Goal: Task Accomplishment & Management: Manage account settings

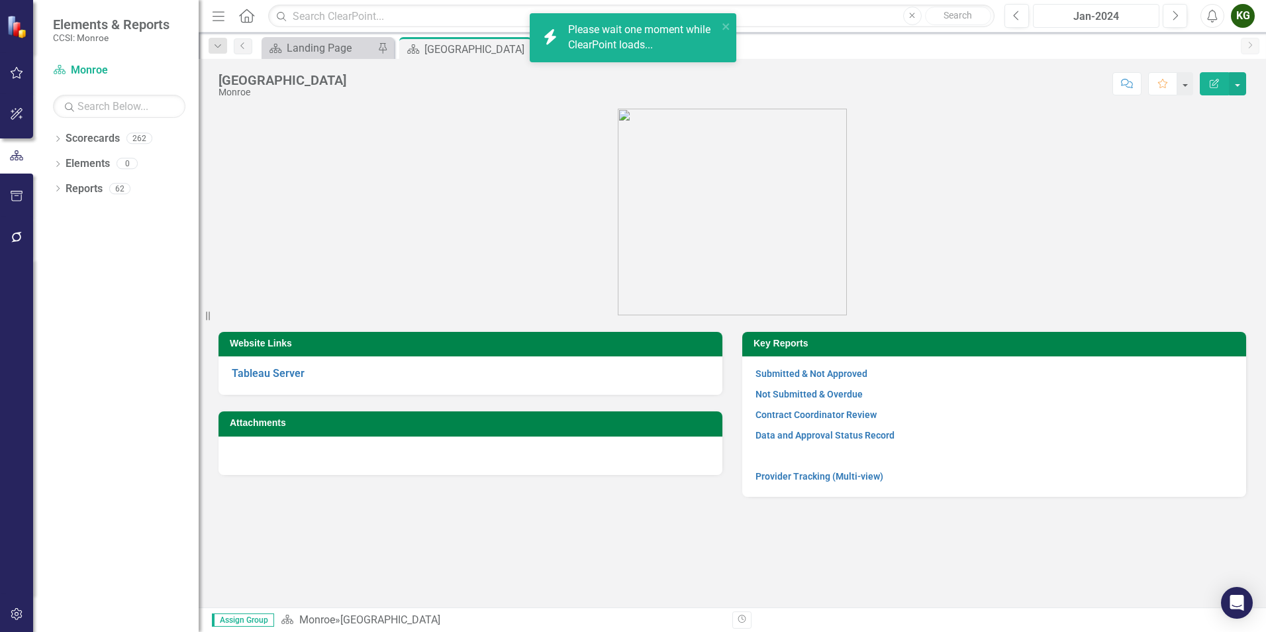
click at [1087, 13] on div "Jan-2024" at bounding box center [1096, 17] width 117 height 16
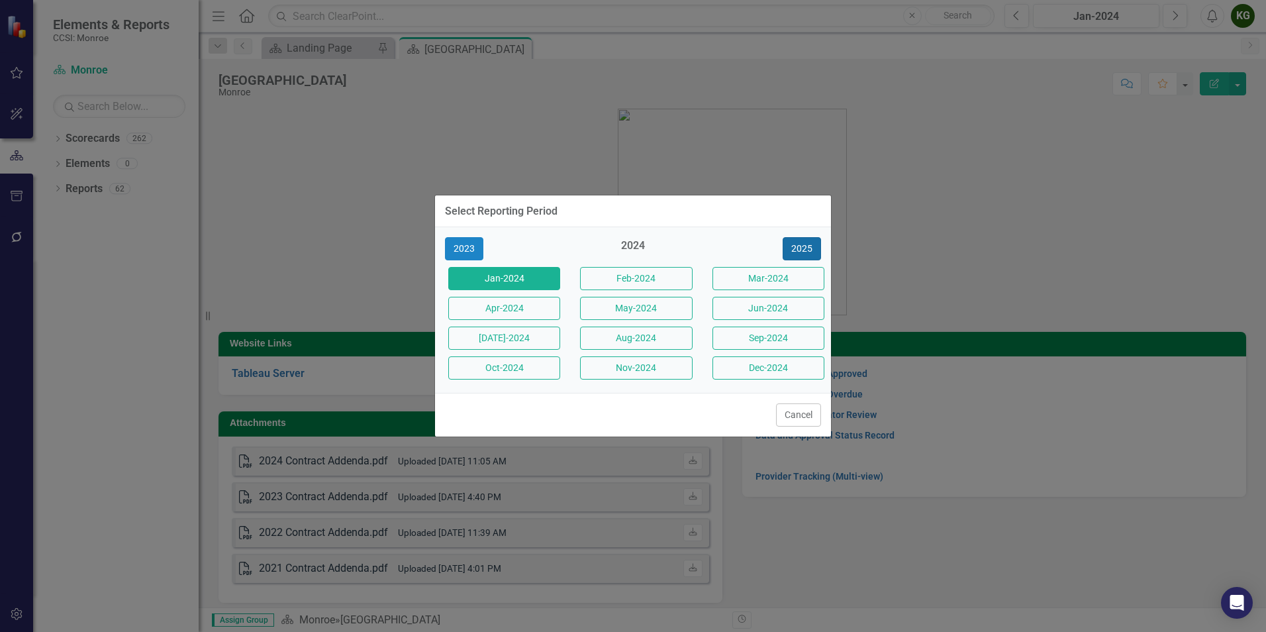
click at [805, 248] on button "2025" at bounding box center [802, 248] width 38 height 23
click at [475, 344] on button "[DATE]-2025" at bounding box center [504, 337] width 112 height 23
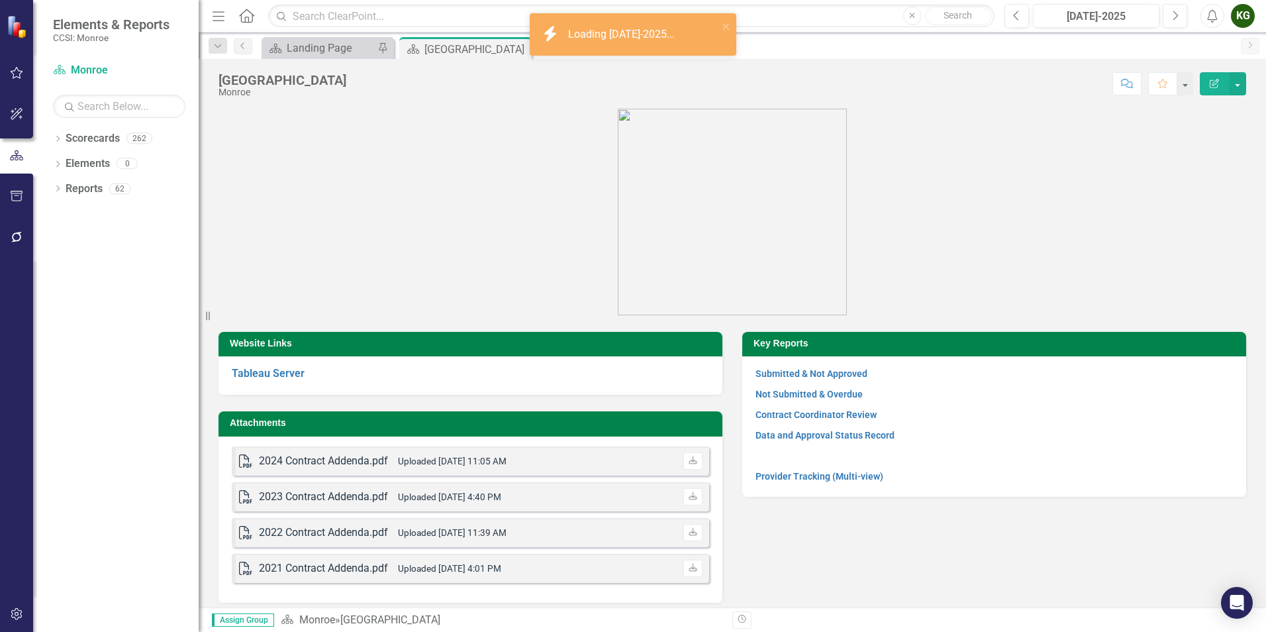
click at [52, 138] on div "Dropdown Scorecards 262 Dropdown [GEOGRAPHIC_DATA] Dropdown [DEMOGRAPHIC_DATA] …" at bounding box center [116, 380] width 166 height 504
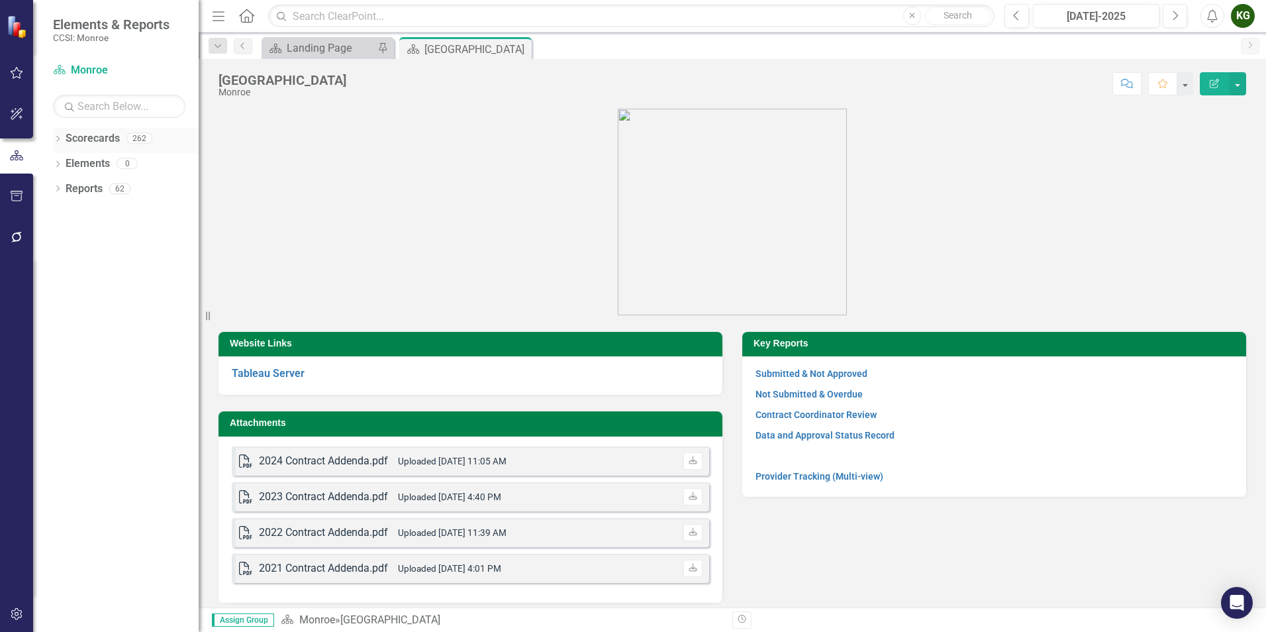
click at [62, 138] on icon "Dropdown" at bounding box center [57, 139] width 9 height 7
drag, startPoint x: 67, startPoint y: 166, endPoint x: 206, endPoint y: 281, distance: 180.6
click at [68, 166] on icon "Dropdown" at bounding box center [65, 163] width 10 height 8
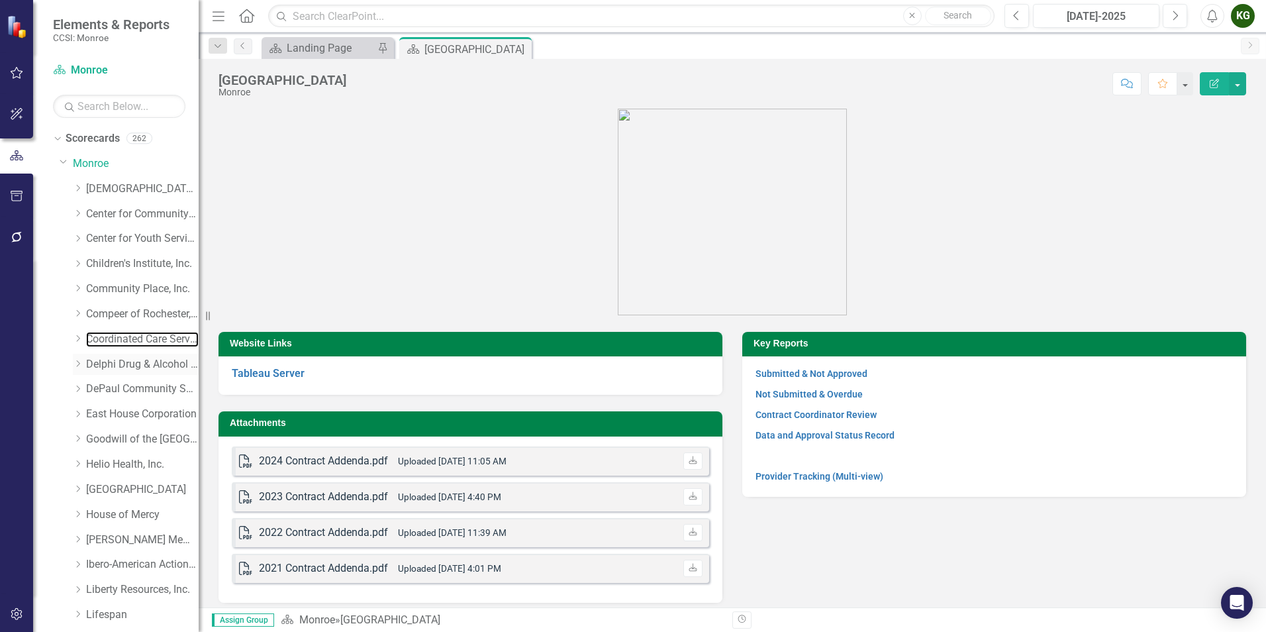
click at [124, 339] on link "Coordinated Care Services Inc." at bounding box center [142, 339] width 113 height 15
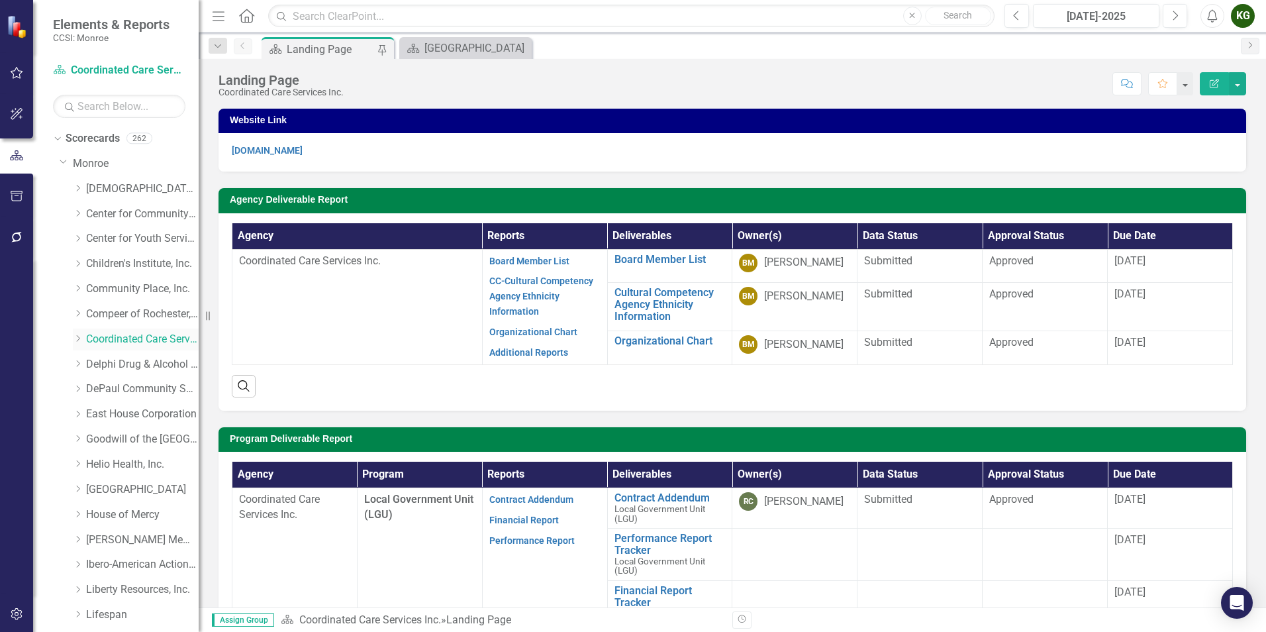
drag, startPoint x: 77, startPoint y: 338, endPoint x: 124, endPoint y: 340, distance: 47.1
click at [79, 338] on icon "Dropdown" at bounding box center [78, 338] width 10 height 8
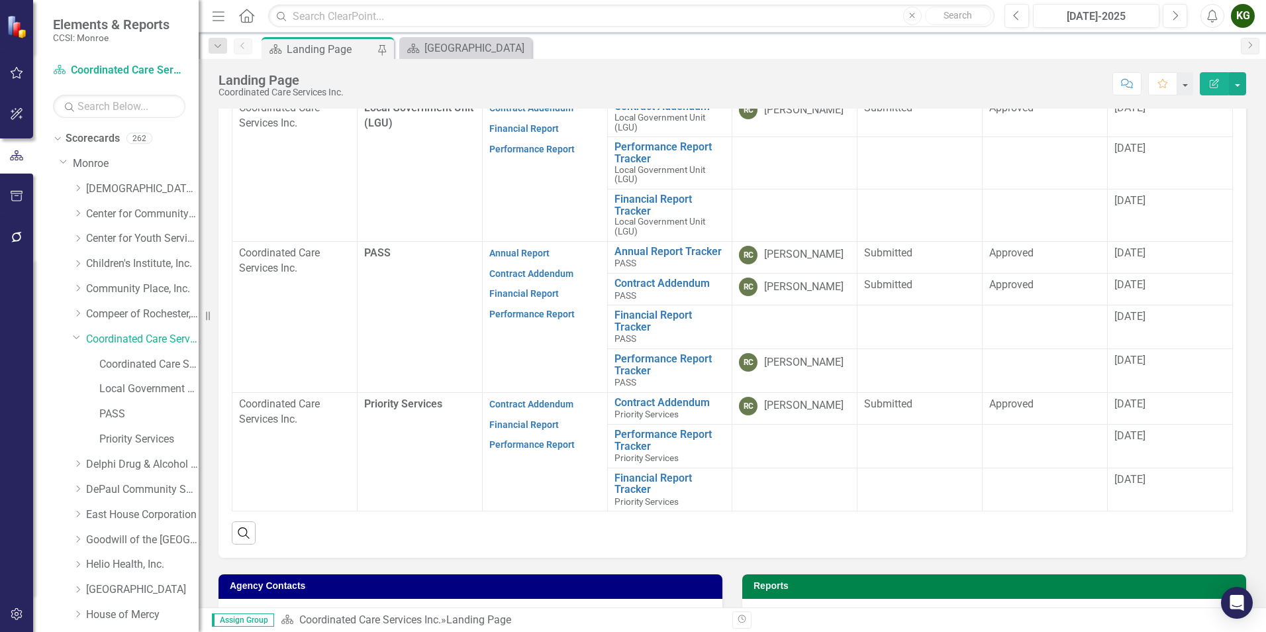
scroll to position [397, 0]
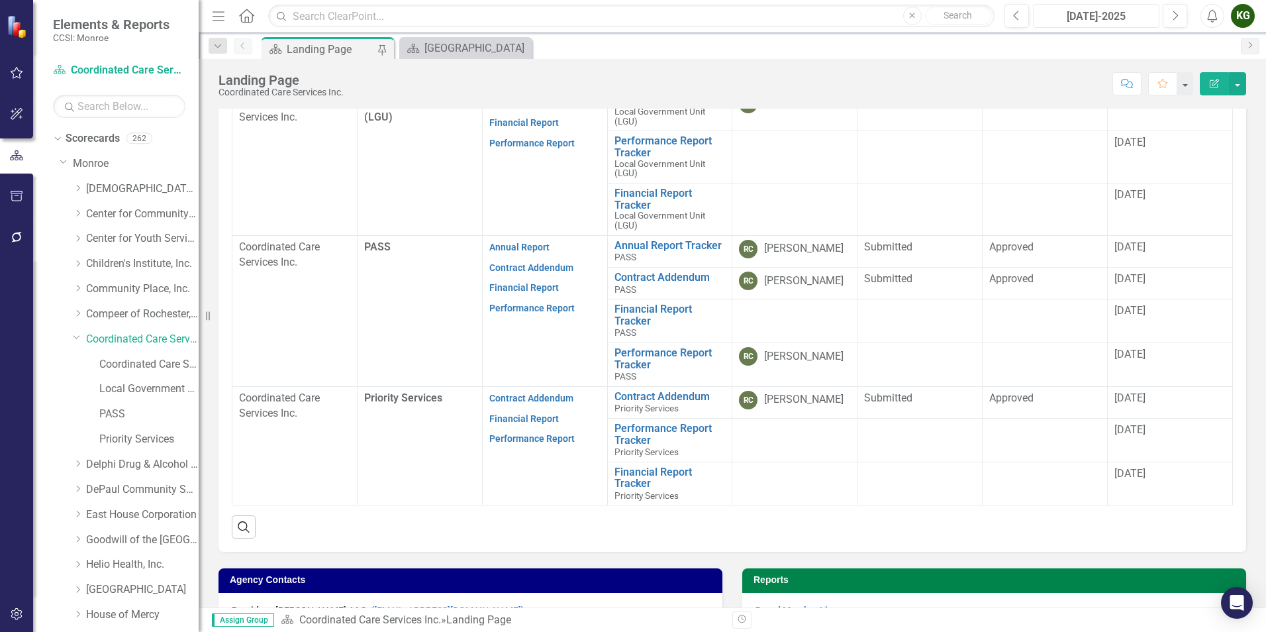
click at [1108, 16] on div "[DATE]-2025" at bounding box center [1096, 17] width 117 height 16
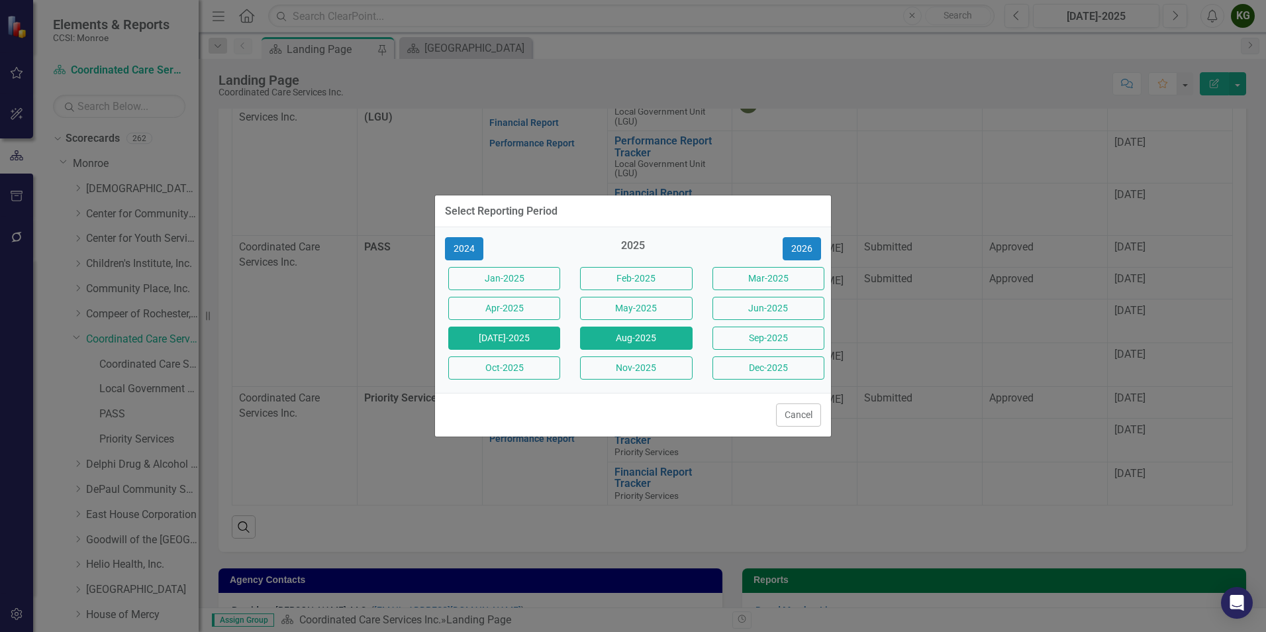
click at [621, 344] on button "Aug-2025" at bounding box center [636, 337] width 112 height 23
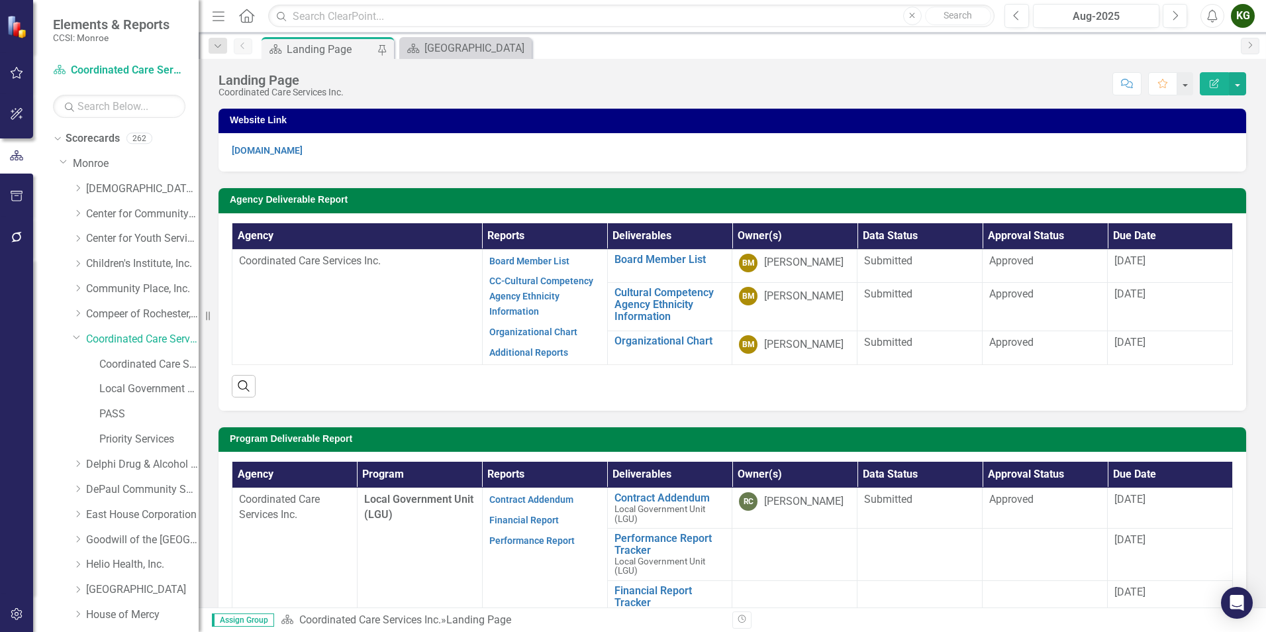
click at [1241, 11] on div "KG" at bounding box center [1243, 16] width 24 height 24
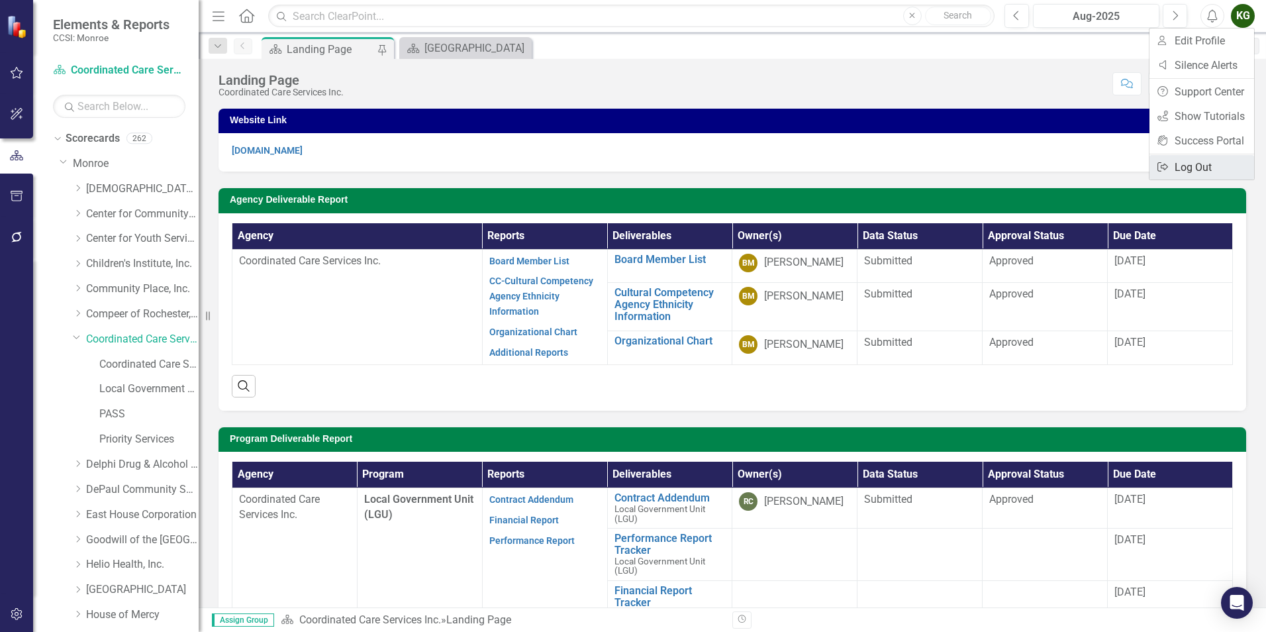
click at [1188, 160] on link "Logout Log Out" at bounding box center [1202, 167] width 105 height 25
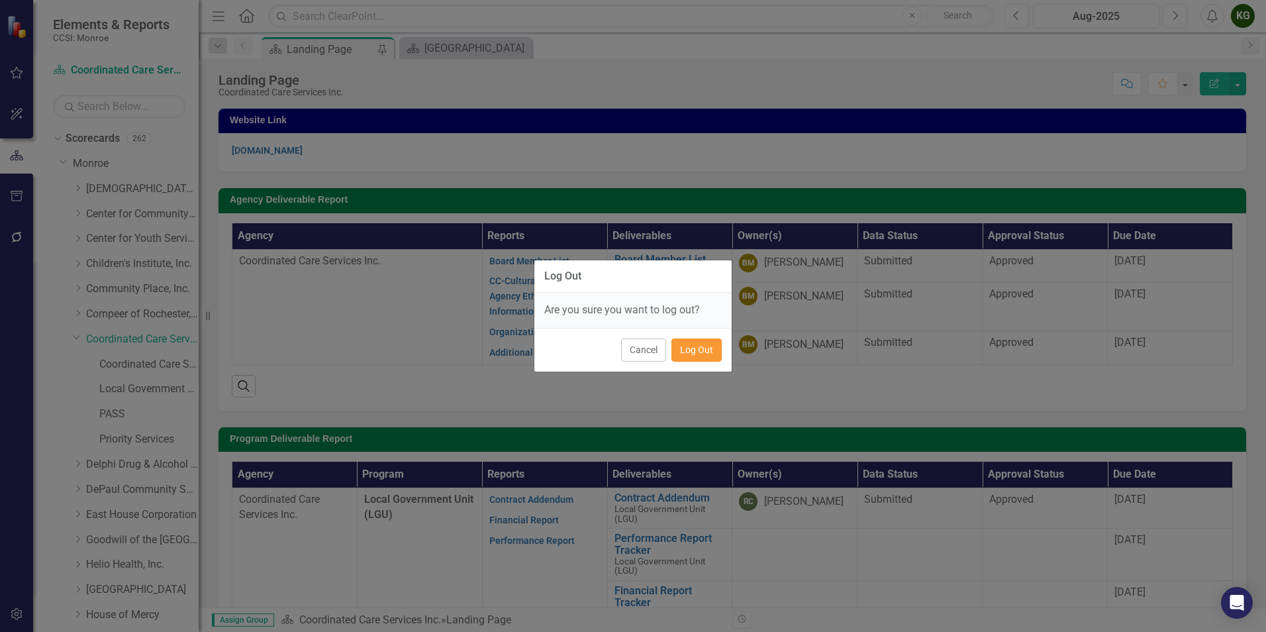
drag, startPoint x: 717, startPoint y: 352, endPoint x: 689, endPoint y: 247, distance: 108.9
click at [715, 352] on button "Log Out" at bounding box center [696, 349] width 50 height 23
